Goal: Navigation & Orientation: Find specific page/section

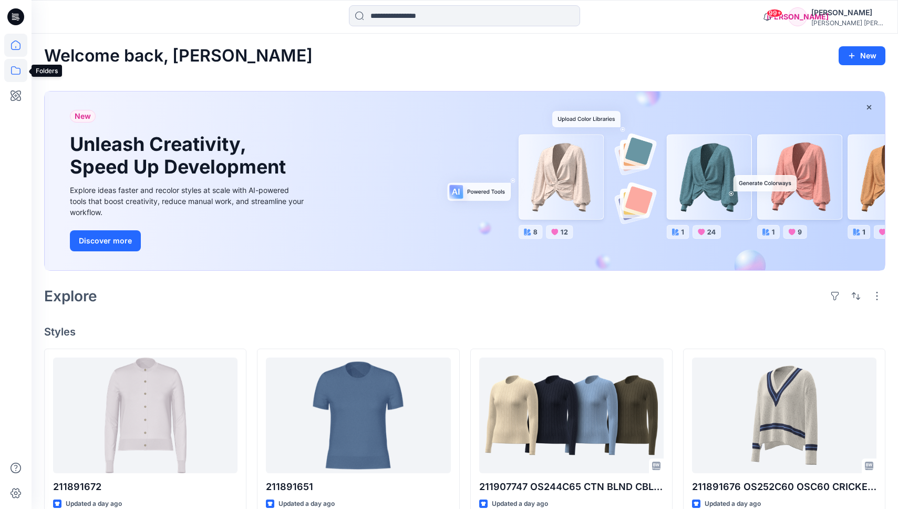
click at [19, 71] on icon at bounding box center [15, 70] width 23 height 23
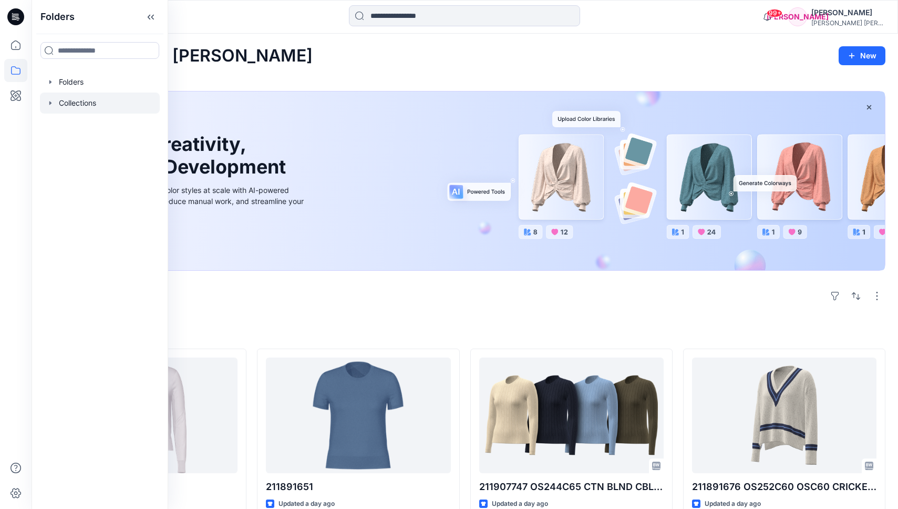
click at [85, 105] on div at bounding box center [100, 102] width 120 height 21
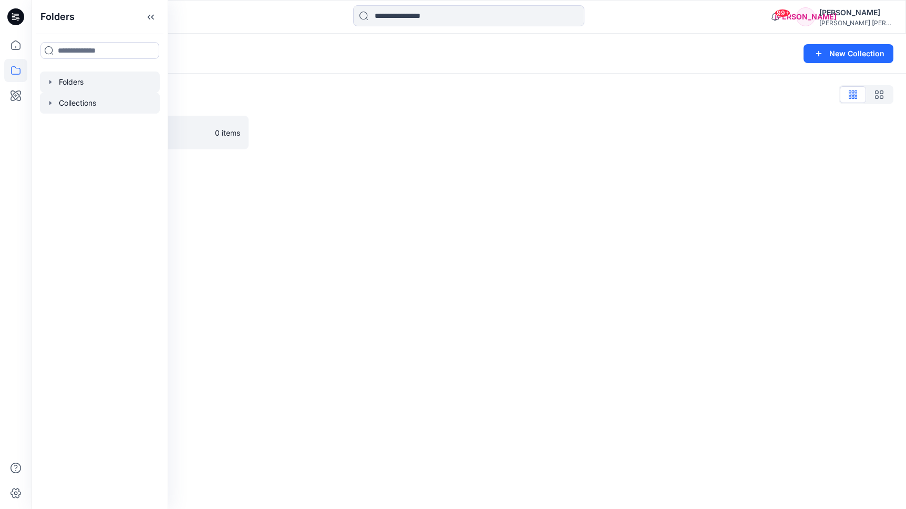
click at [66, 80] on div at bounding box center [100, 81] width 120 height 21
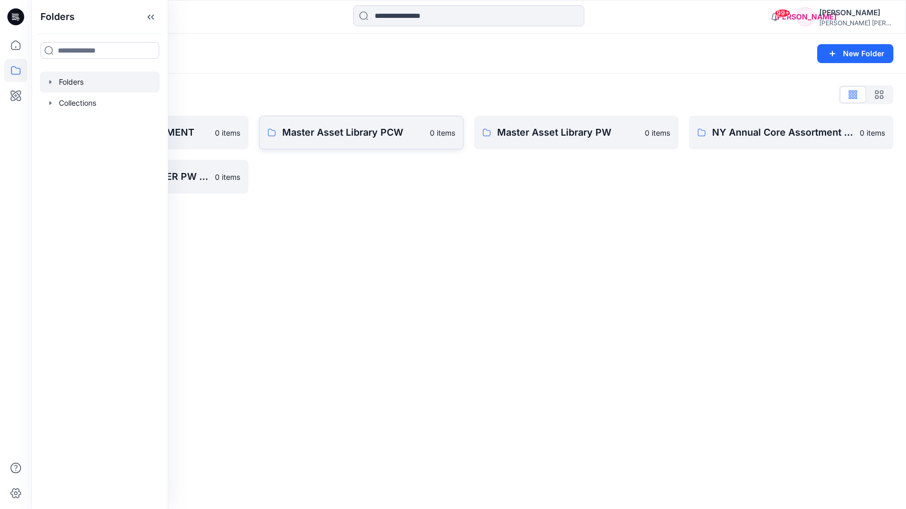
click at [404, 131] on p "Master Asset Library PCW" at bounding box center [352, 132] width 141 height 15
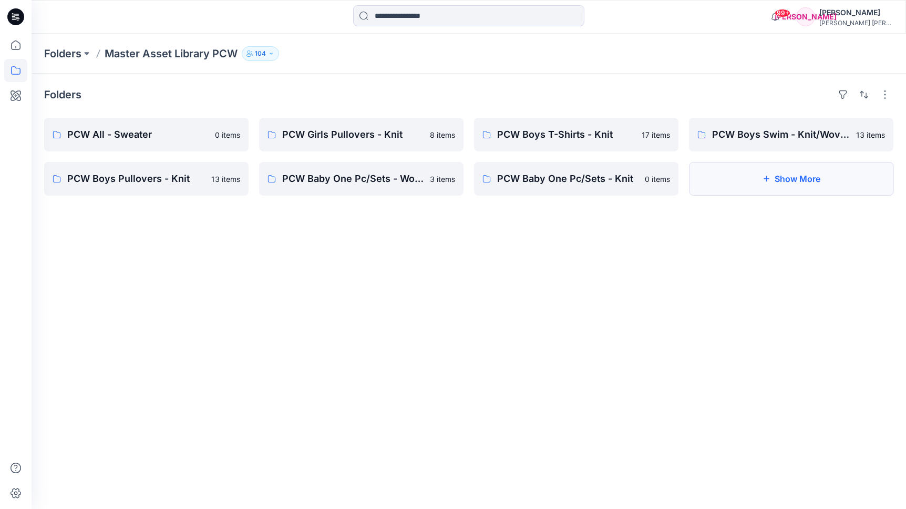
click at [807, 184] on button "Show More" at bounding box center [791, 179] width 204 height 34
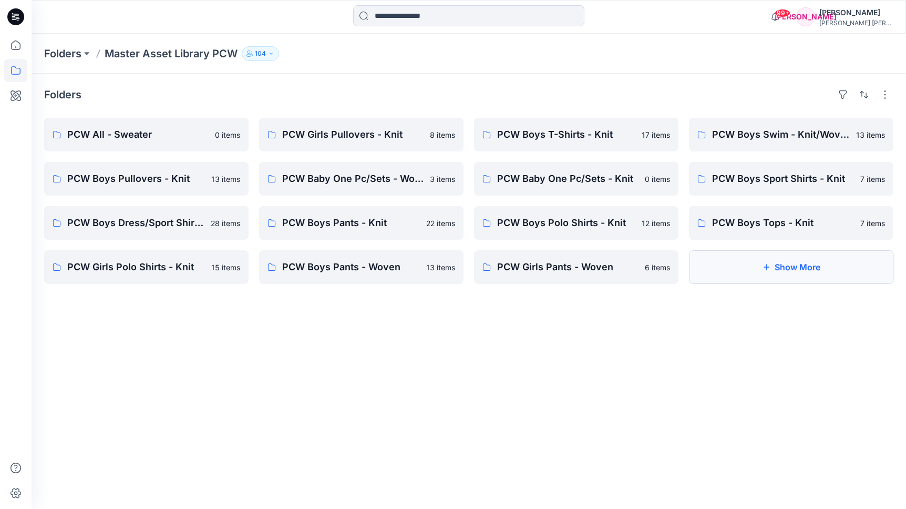
click at [791, 285] on div "Folders PCW All - Sweater 0 items PCW Boys Pullovers - Knit 13 items PCW Boys D…" at bounding box center [469, 291] width 874 height 435
click at [813, 277] on button "Show More" at bounding box center [791, 267] width 204 height 34
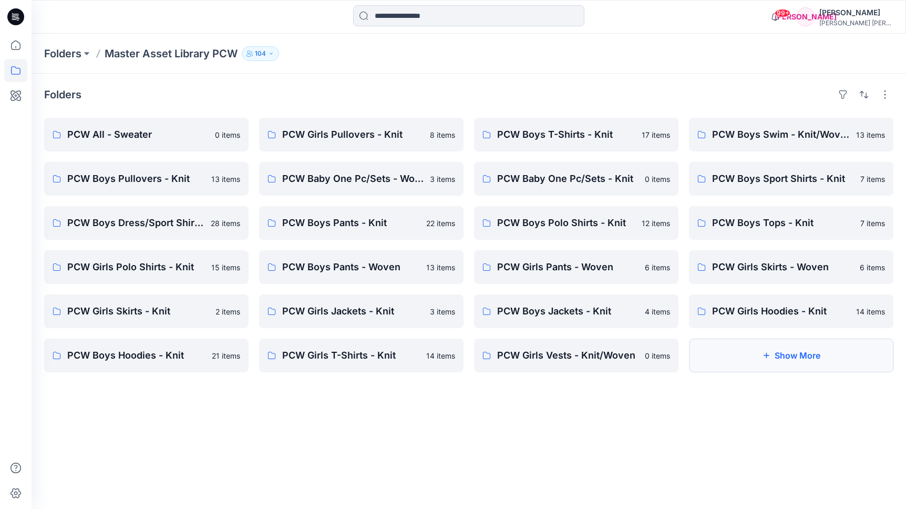
click at [821, 351] on button "Show More" at bounding box center [791, 355] width 204 height 34
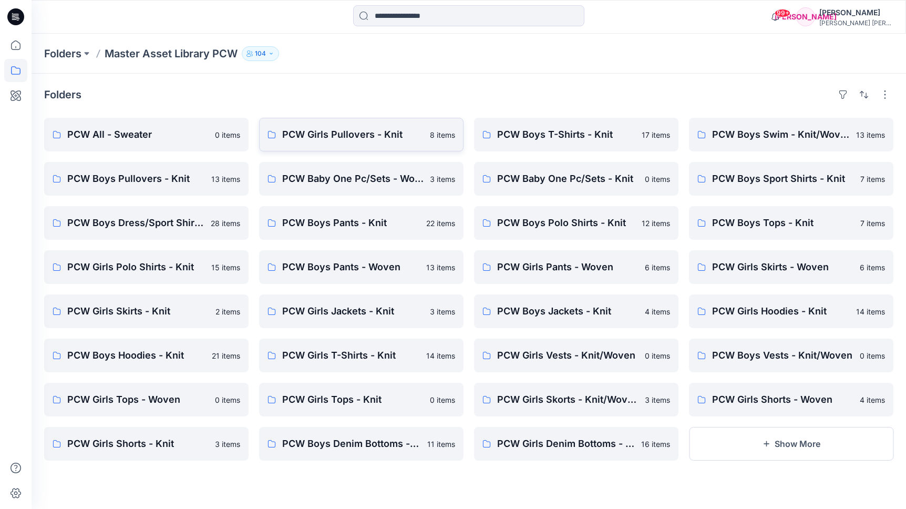
click at [408, 133] on p "PCW Girls Pullovers - Knit" at bounding box center [352, 134] width 141 height 15
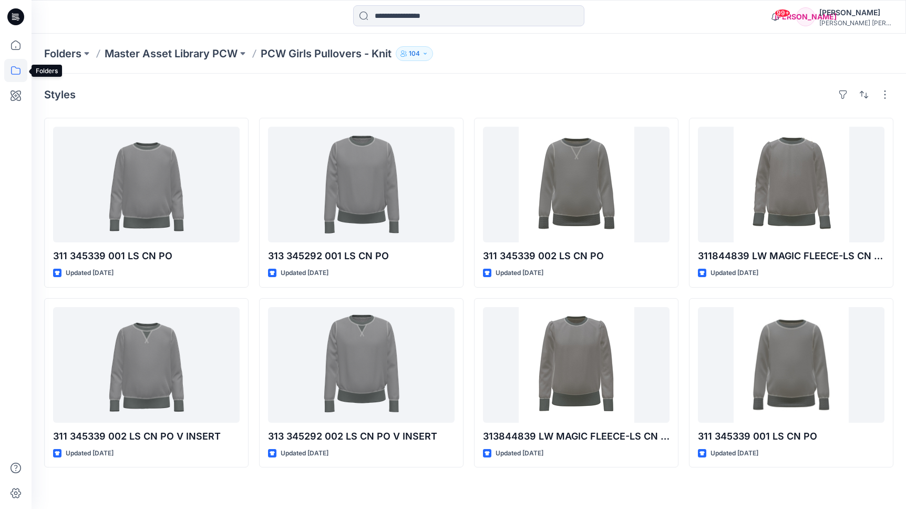
click at [7, 76] on icon at bounding box center [15, 70] width 23 height 23
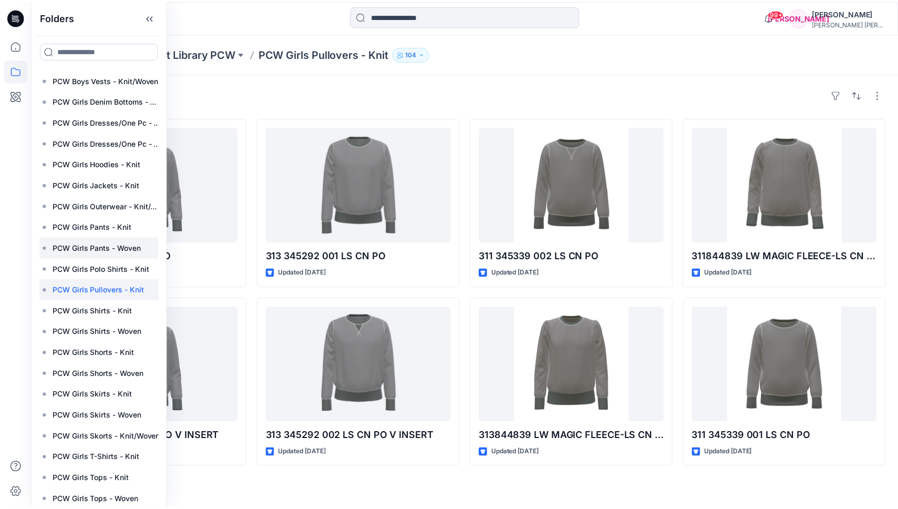
scroll to position [476, 27]
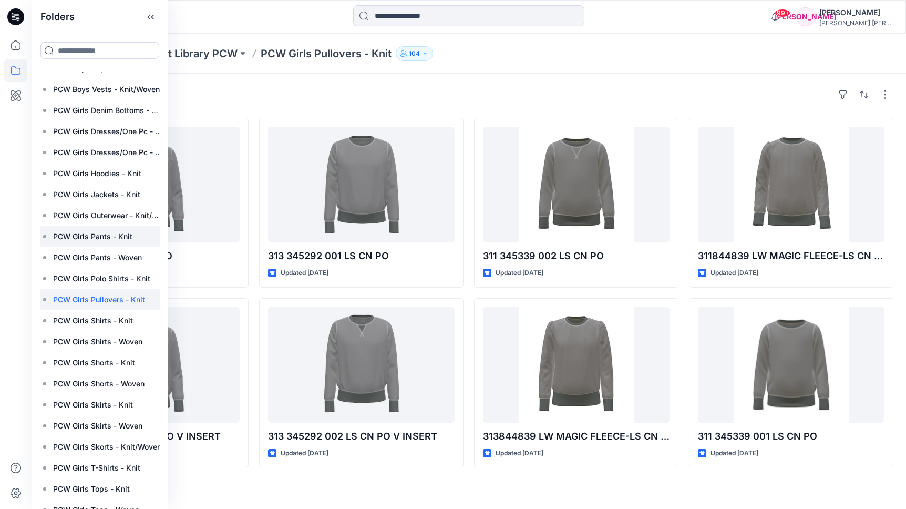
click at [106, 235] on p "PCW Girls Pants - Knit" at bounding box center [92, 236] width 79 height 13
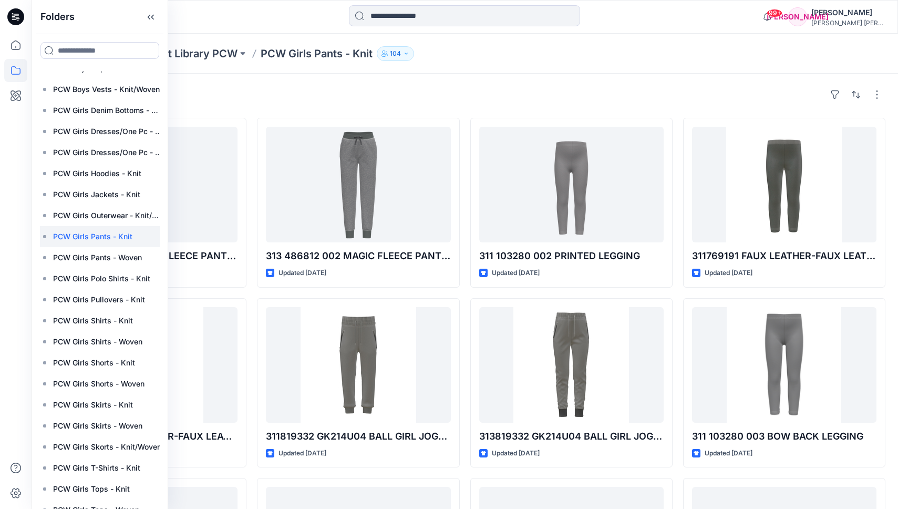
click at [529, 82] on div "Styles 311 486813 002 MAGIC FLEECE PANT RIB CUFF Updated [DATE] 313769191 FAUX …" at bounding box center [465, 386] width 867 height 624
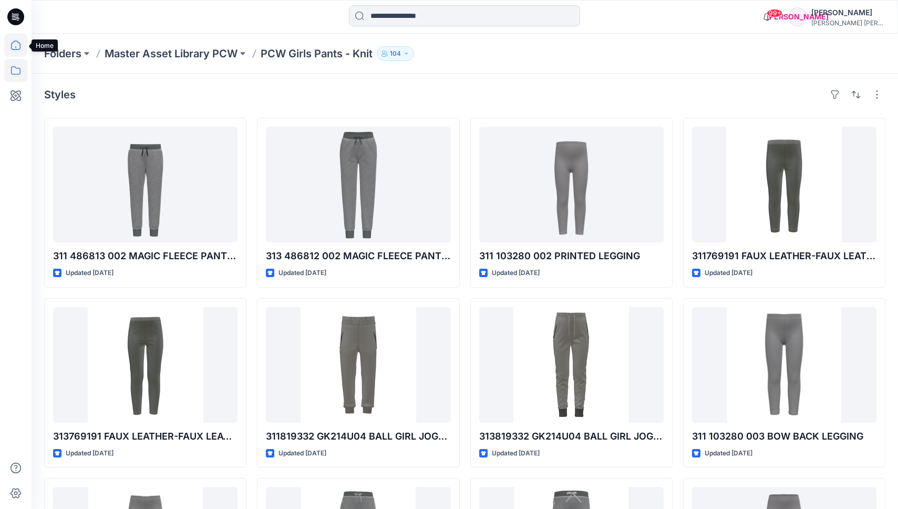
click at [16, 46] on icon at bounding box center [15, 45] width 23 height 23
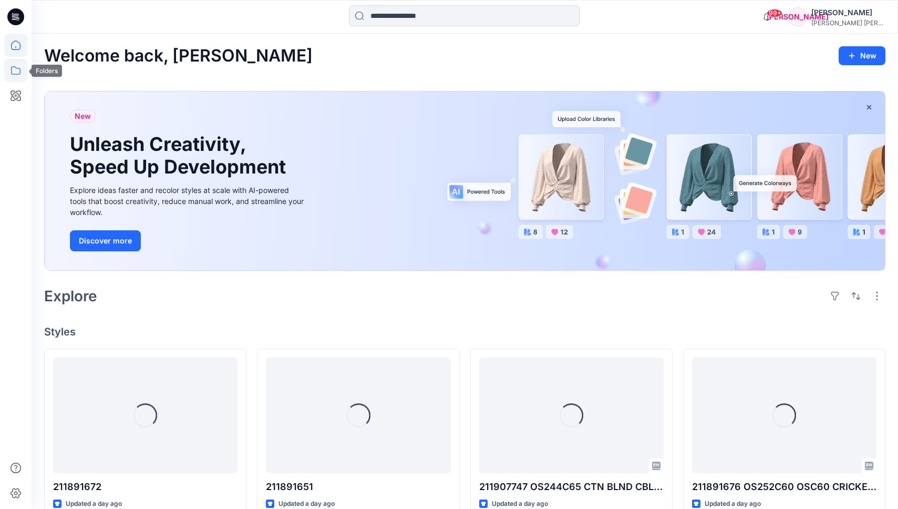
click at [21, 73] on icon at bounding box center [15, 70] width 23 height 23
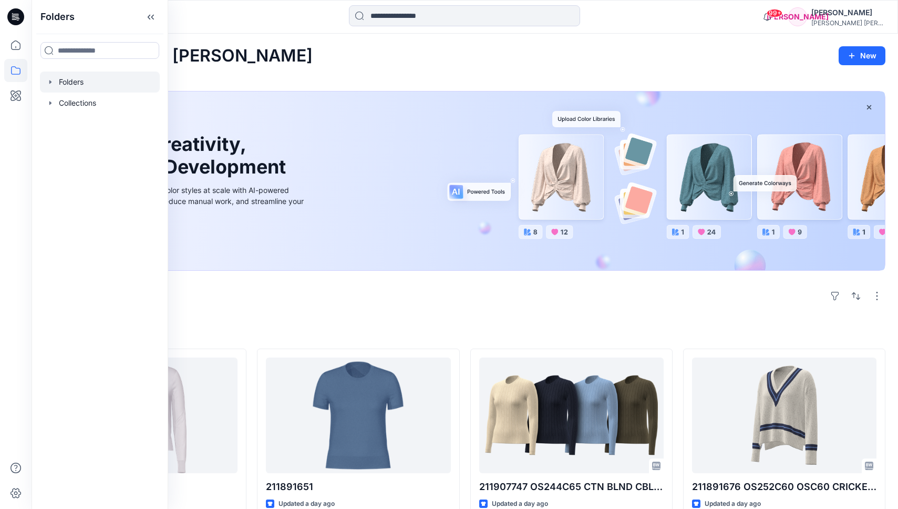
click at [88, 84] on div at bounding box center [100, 81] width 120 height 21
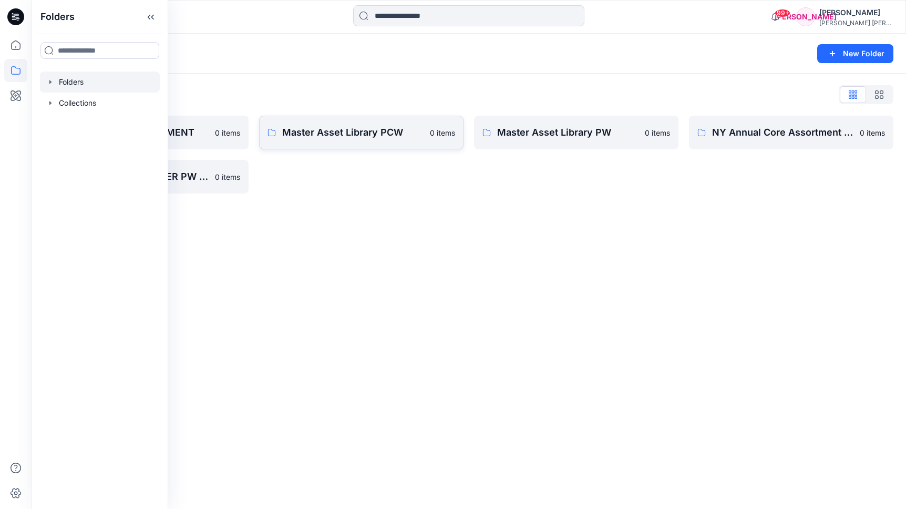
click at [371, 137] on p "Master Asset Library PCW" at bounding box center [352, 132] width 141 height 15
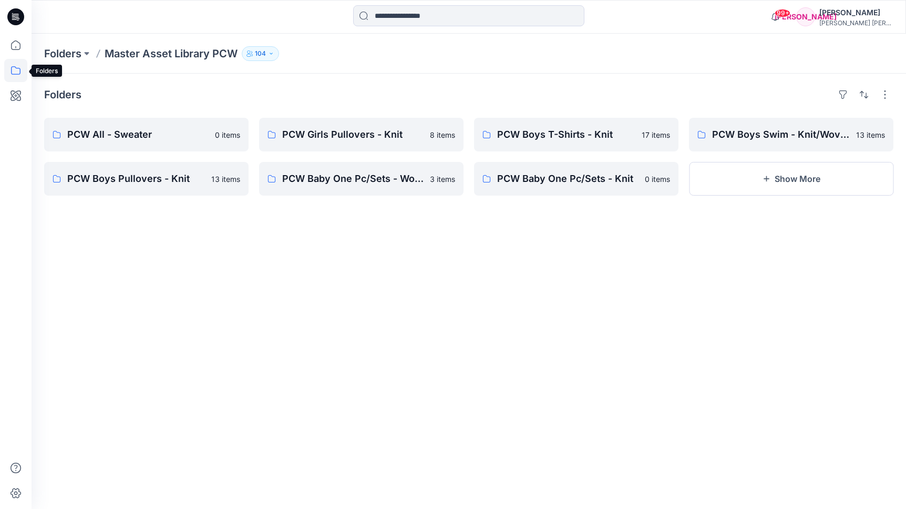
click at [15, 72] on icon at bounding box center [15, 70] width 23 height 23
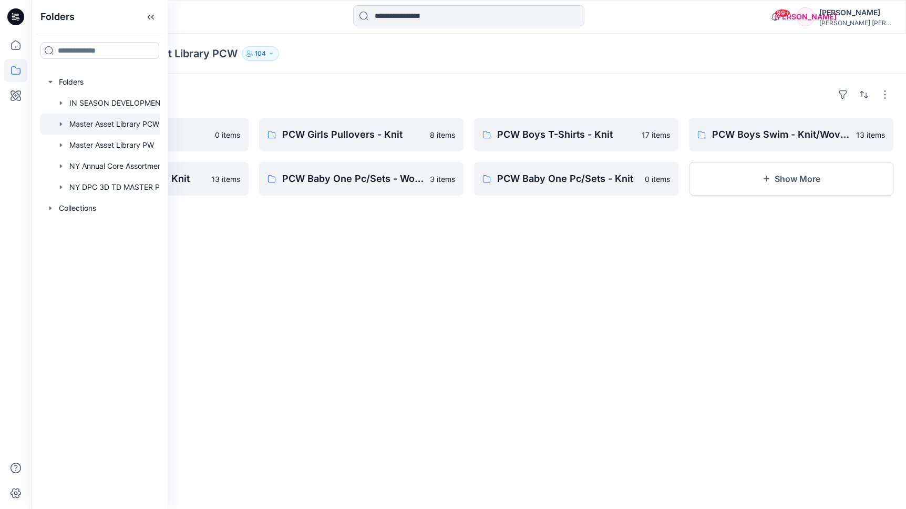
click at [131, 127] on div at bounding box center [113, 124] width 147 height 21
click at [142, 125] on div at bounding box center [113, 124] width 147 height 21
click at [51, 205] on icon "button" at bounding box center [50, 208] width 8 height 8
click at [97, 230] on div at bounding box center [100, 229] width 120 height 21
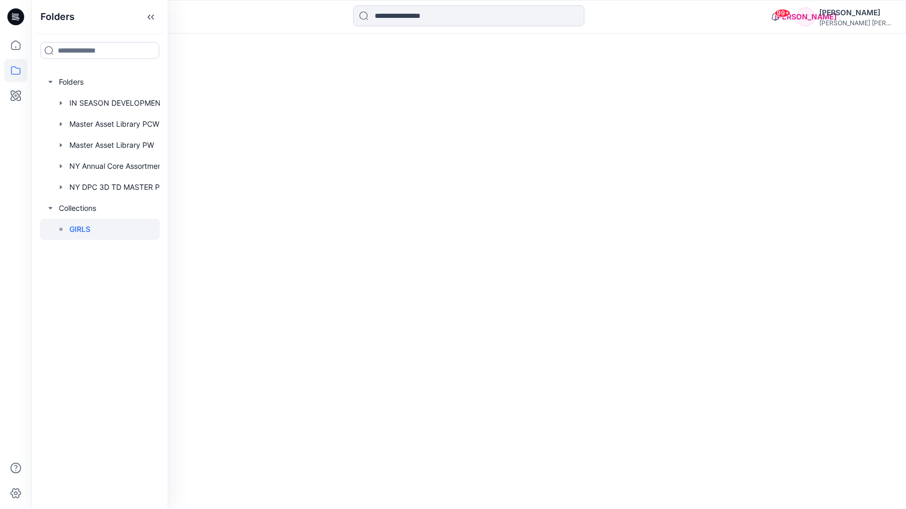
click at [97, 230] on div at bounding box center [100, 229] width 120 height 21
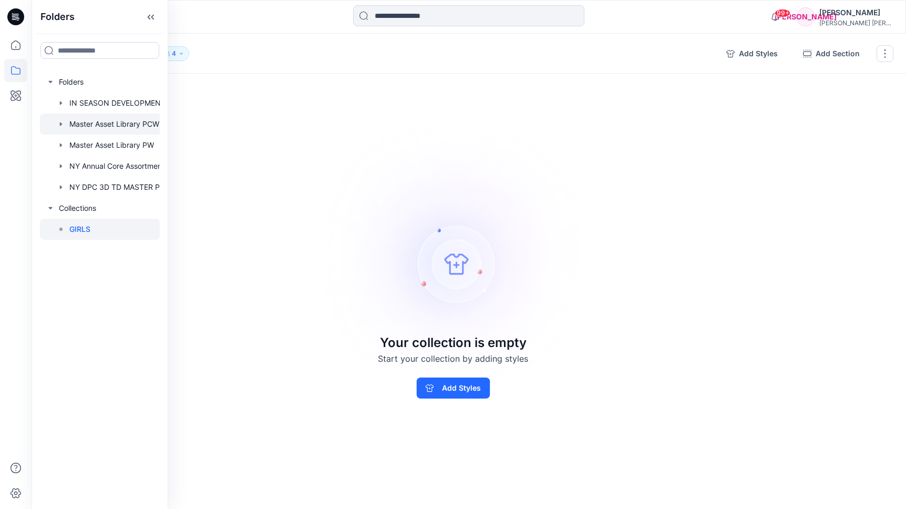
click at [140, 123] on div at bounding box center [113, 124] width 147 height 21
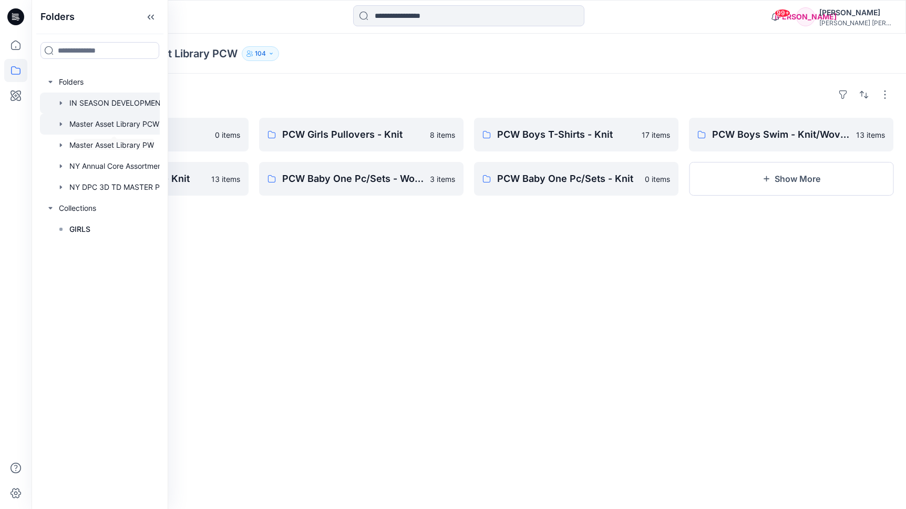
click at [137, 104] on div at bounding box center [113, 102] width 147 height 21
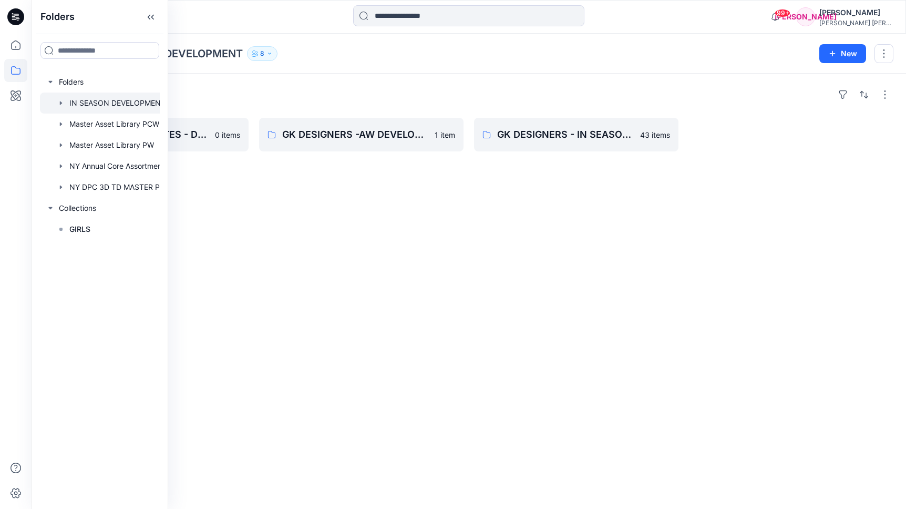
click at [420, 99] on div "Folders" at bounding box center [468, 94] width 849 height 17
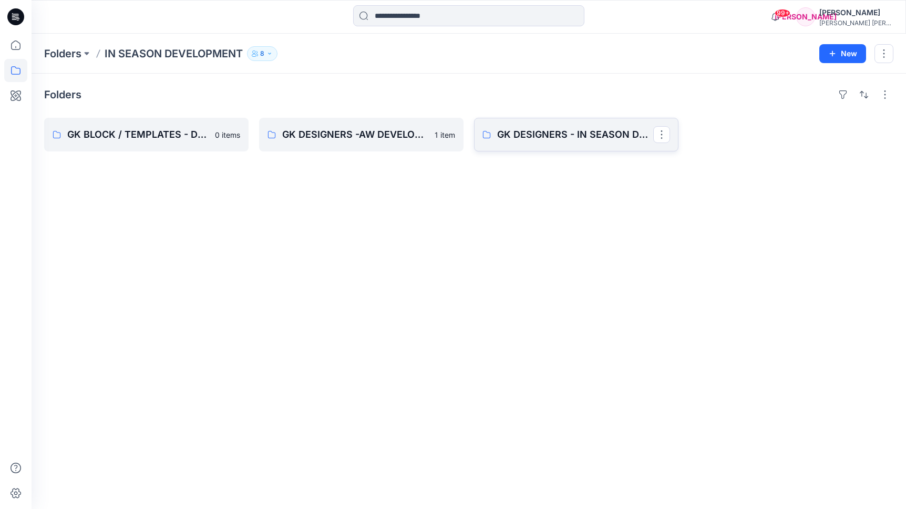
click at [560, 147] on link "GK DESIGNERS - IN SEASON DEVELOPMENT" at bounding box center [576, 135] width 204 height 34
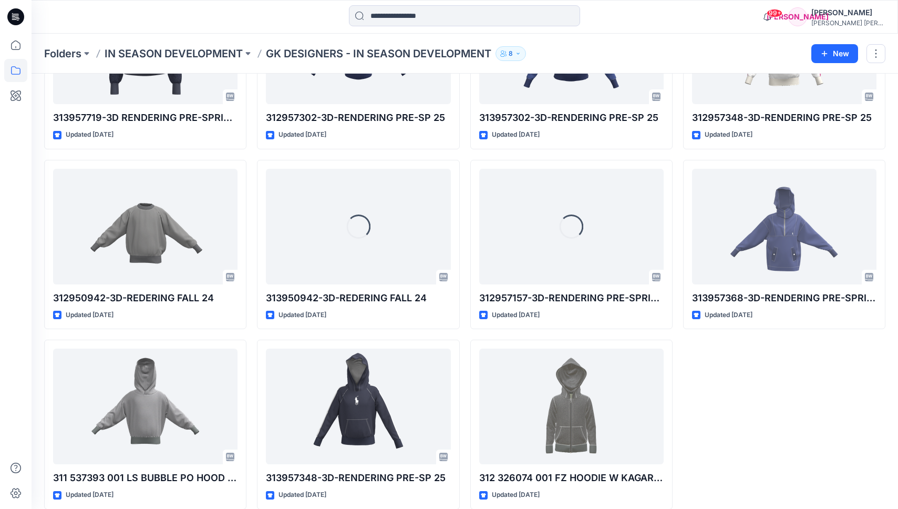
scroll to position [1591, 0]
